Goal: Check status: Check status

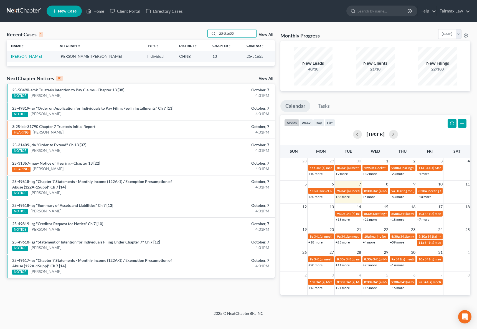
type input "25-51655"
click at [42, 54] on td "[PERSON_NAME]" at bounding box center [31, 56] width 49 height 10
click at [41, 55] on link "[PERSON_NAME]" at bounding box center [26, 56] width 31 height 5
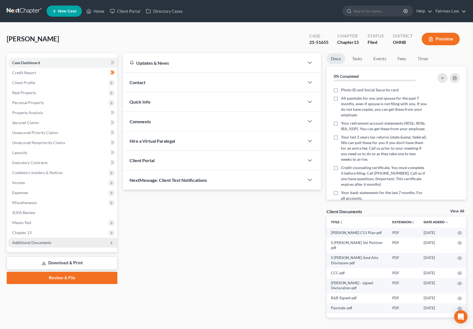
click at [44, 242] on span "Additional Documents" at bounding box center [31, 242] width 39 height 5
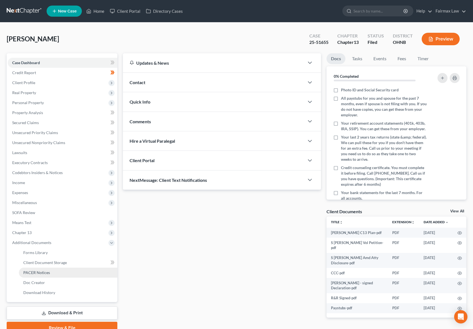
click at [46, 272] on span "PACER Notices" at bounding box center [36, 272] width 27 height 5
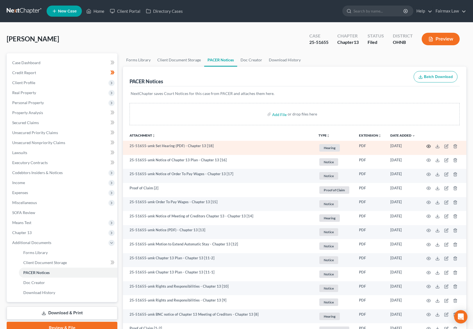
click at [427, 147] on icon "button" at bounding box center [429, 146] width 4 height 3
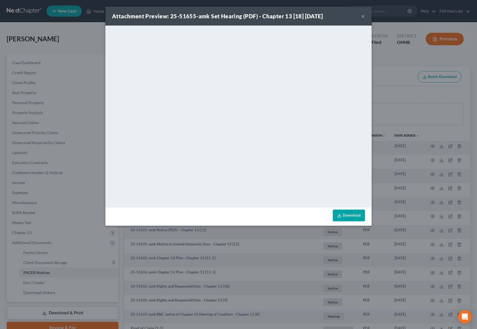
click at [364, 18] on button "×" at bounding box center [363, 16] width 4 height 7
